Goal: Information Seeking & Learning: Compare options

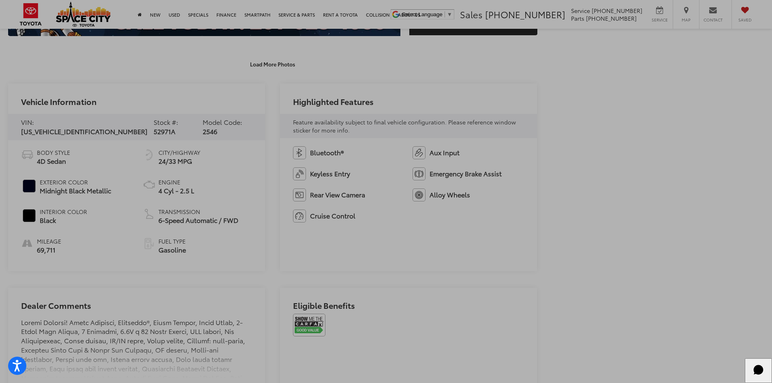
click at [147, 166] on ul "Body Style 4D Sedan Exterior Color Midnight Black Metallic Interior Color Black…" at bounding box center [136, 201] width 231 height 106
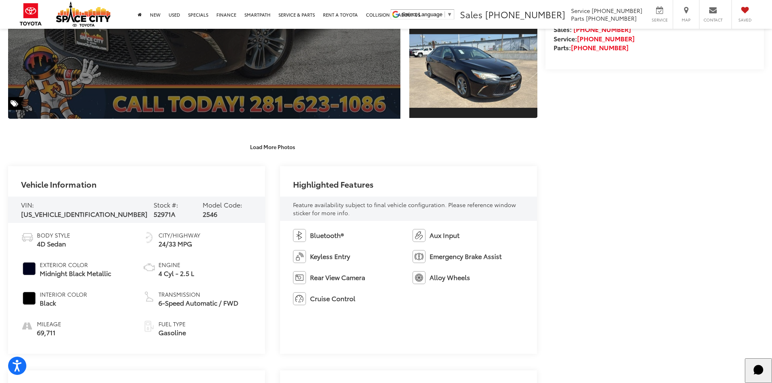
scroll to position [176, 0]
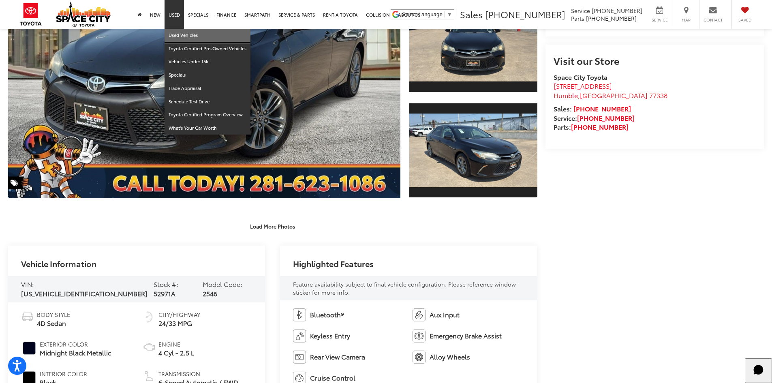
click at [172, 37] on link "Used Vehicles" at bounding box center [208, 35] width 86 height 13
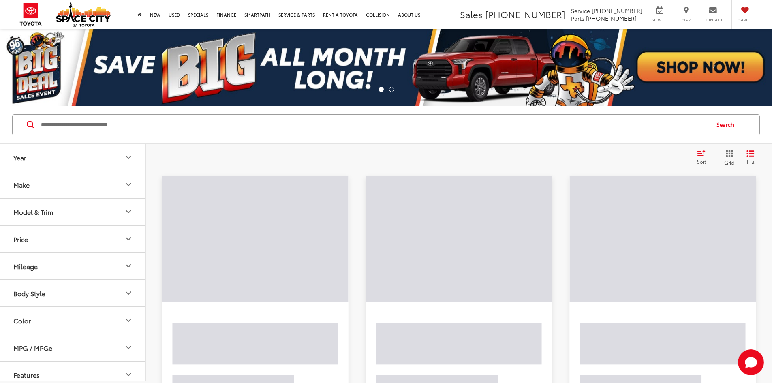
click at [68, 127] on input "Search by Make, Model, or Keyword" at bounding box center [374, 124] width 669 height 19
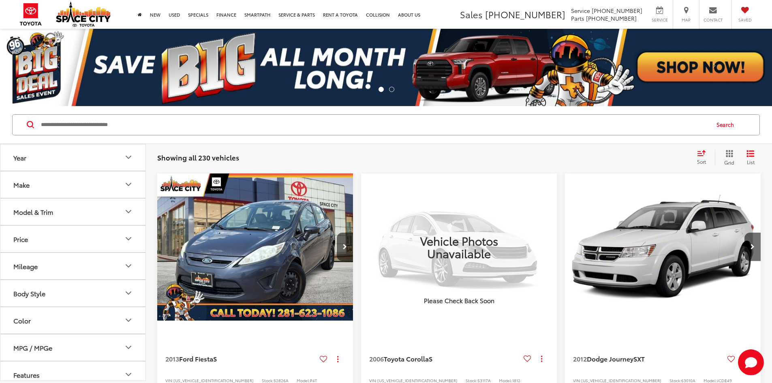
paste input "******"
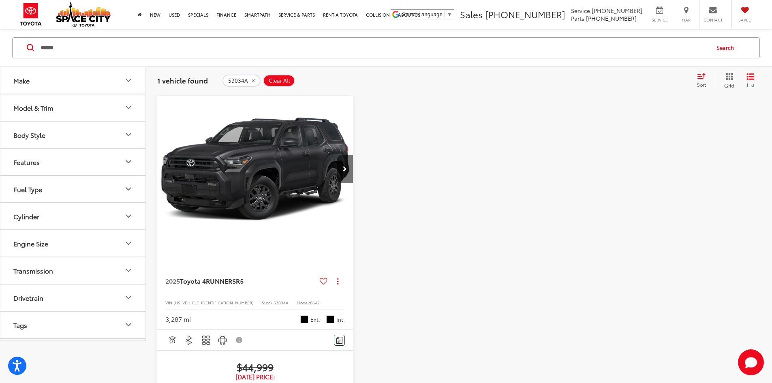
scroll to position [81, 0]
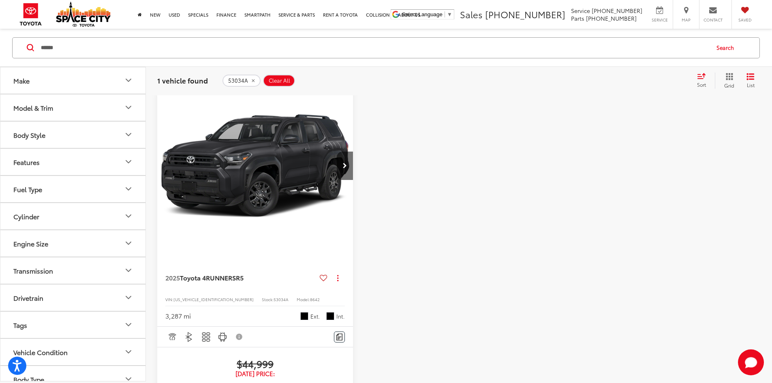
drag, startPoint x: 74, startPoint y: 48, endPoint x: -211, endPoint y: 87, distance: 287.5
click at [0, 87] on html "Accessibility Screen-Reader Guide, Feedback, and Issue Reporting | New window S…" at bounding box center [386, 110] width 772 height 383
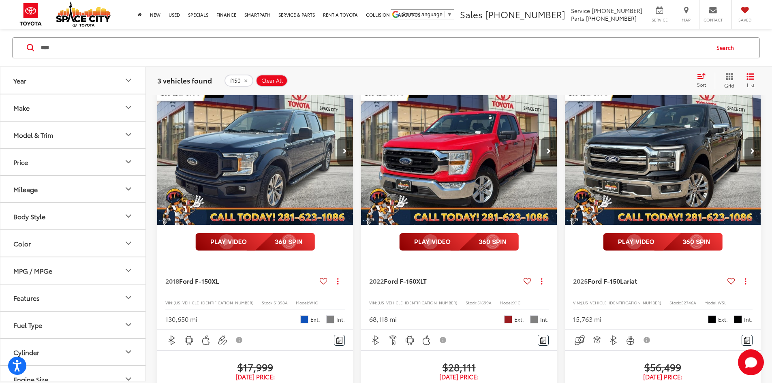
scroll to position [77, 0]
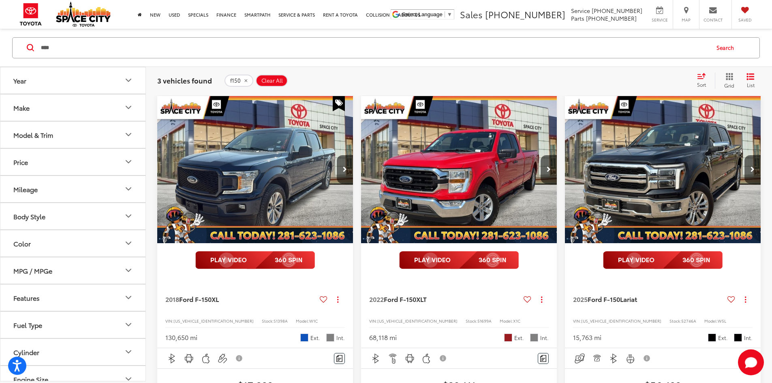
drag, startPoint x: 89, startPoint y: 39, endPoint x: -213, endPoint y: 99, distance: 308.2
click at [0, 99] on html "Accessibility Screen-Reader Guide, Feedback, and Issue Reporting | New window S…" at bounding box center [386, 114] width 772 height 383
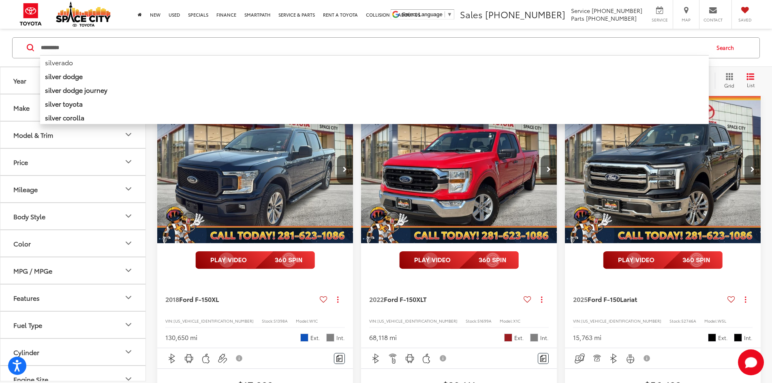
type input "*********"
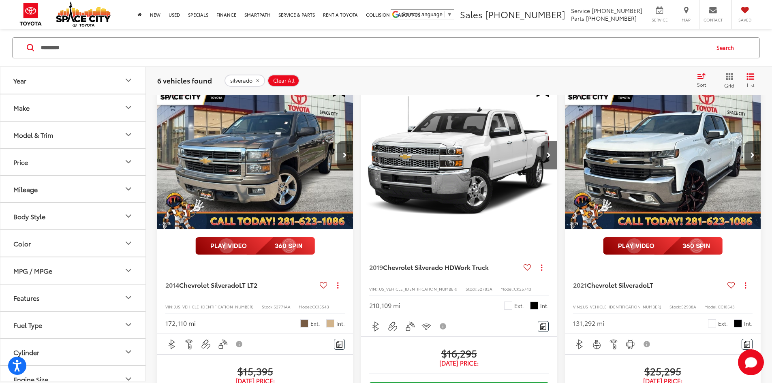
scroll to position [77, 0]
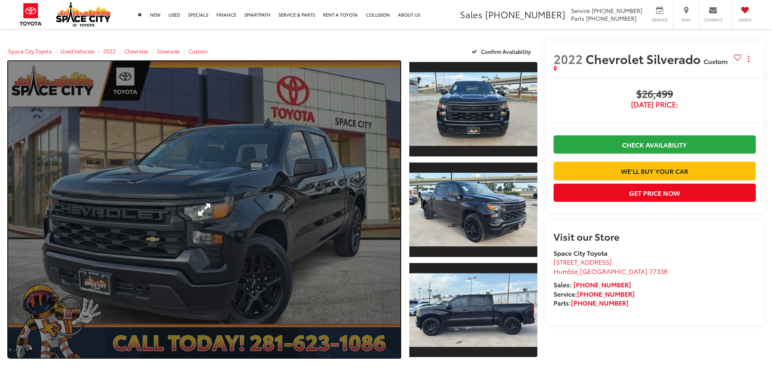
click at [228, 261] on link "Expand Photo 0" at bounding box center [204, 209] width 392 height 297
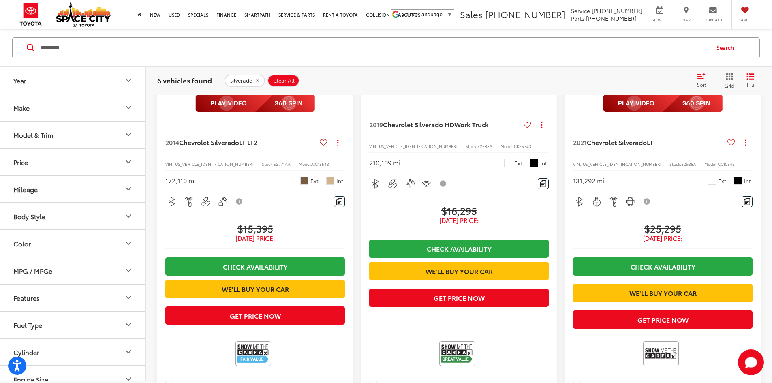
scroll to position [239, 0]
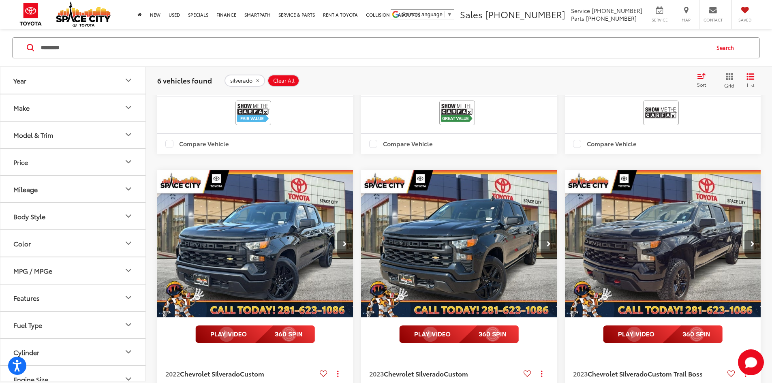
scroll to position [483, 0]
